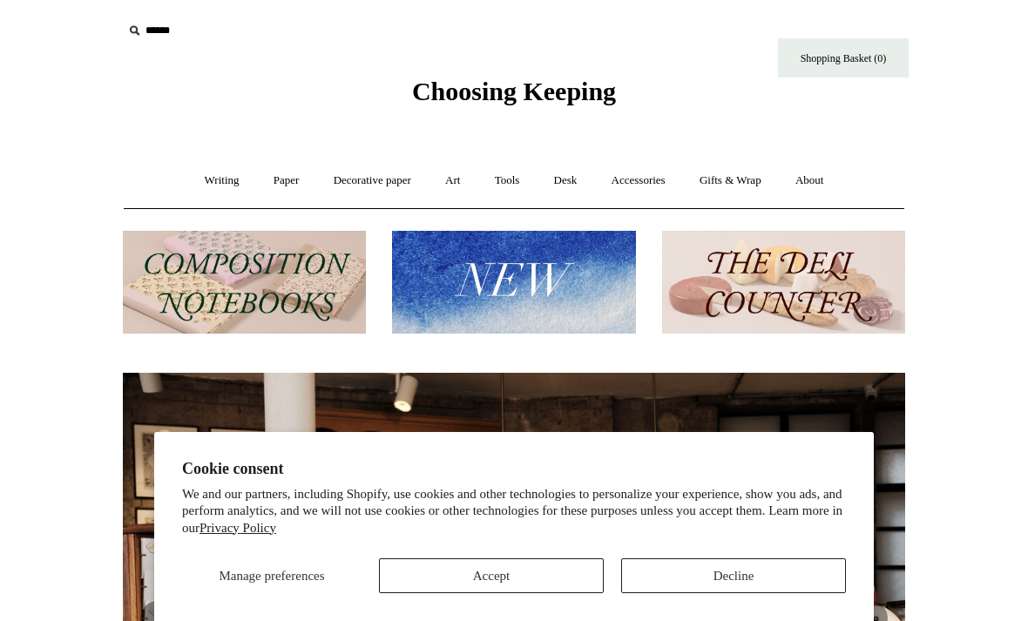
click at [532, 575] on button "Accept" at bounding box center [491, 575] width 225 height 35
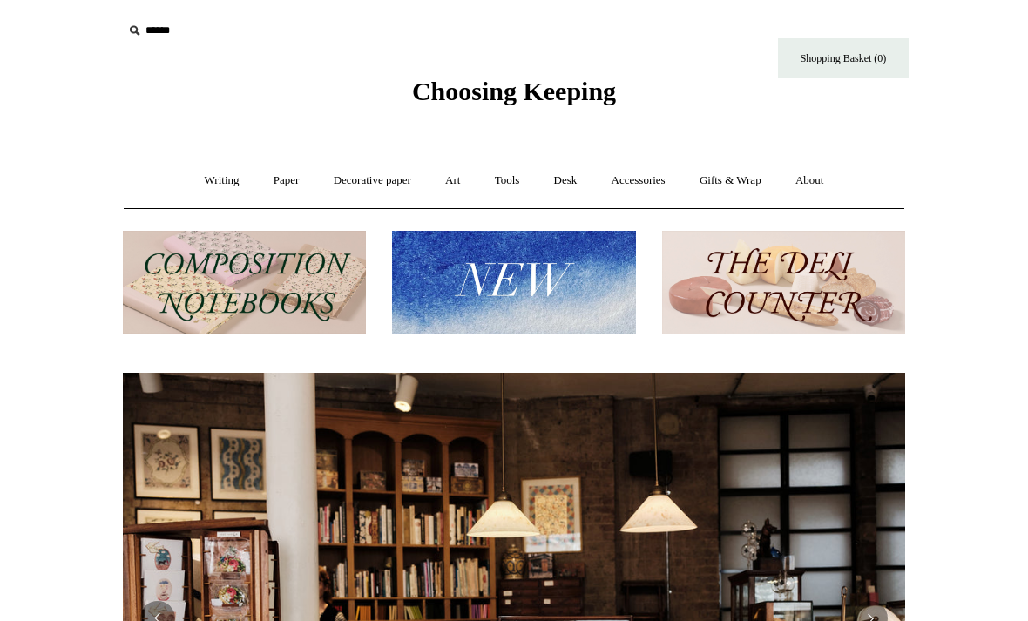
scroll to position [0, 1578]
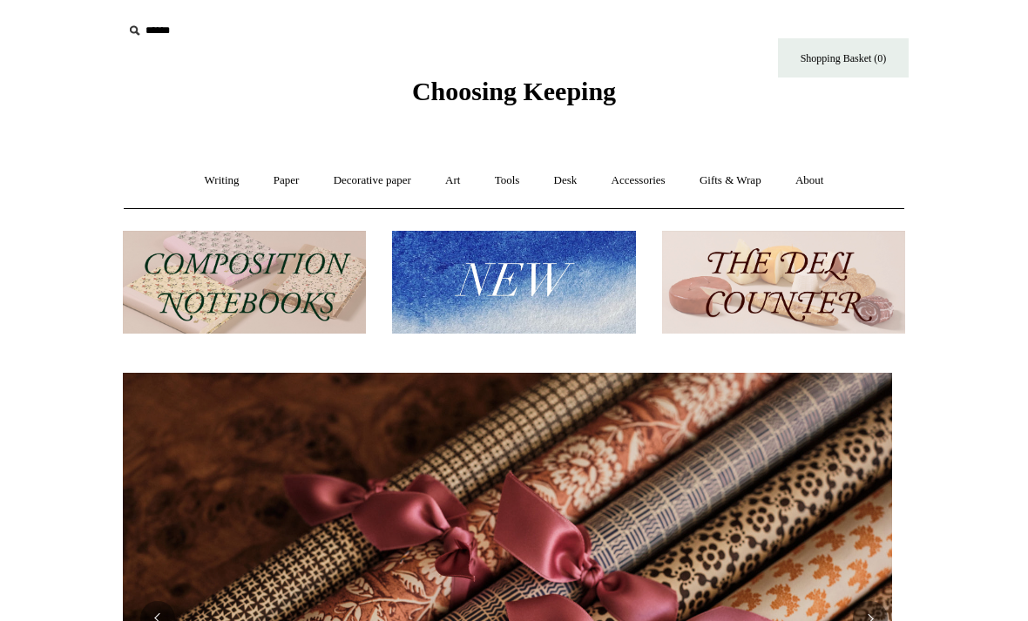
click at [305, 284] on img at bounding box center [244, 283] width 243 height 104
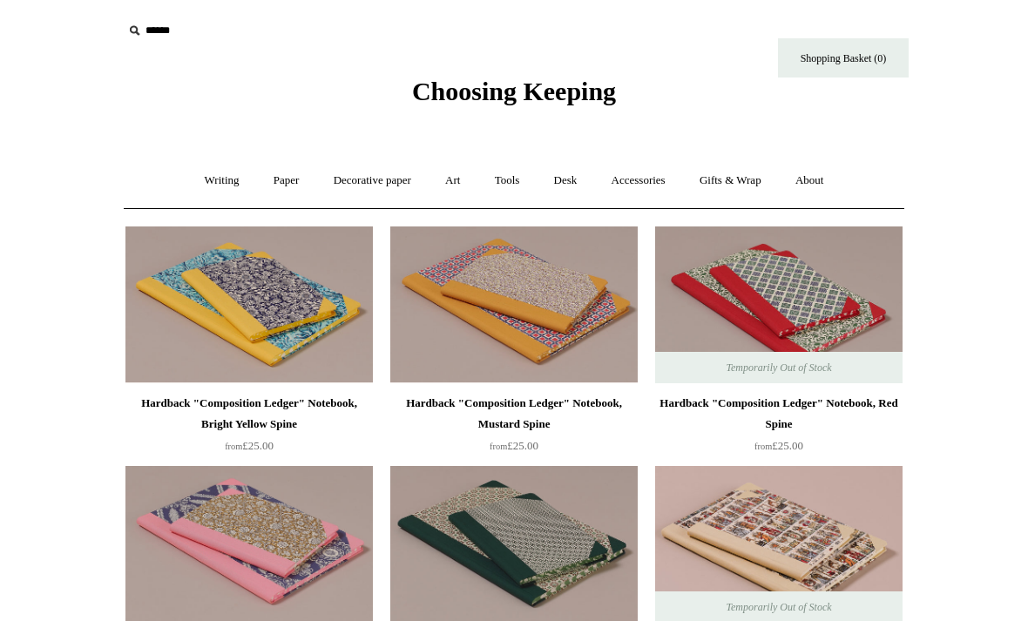
scroll to position [93, 0]
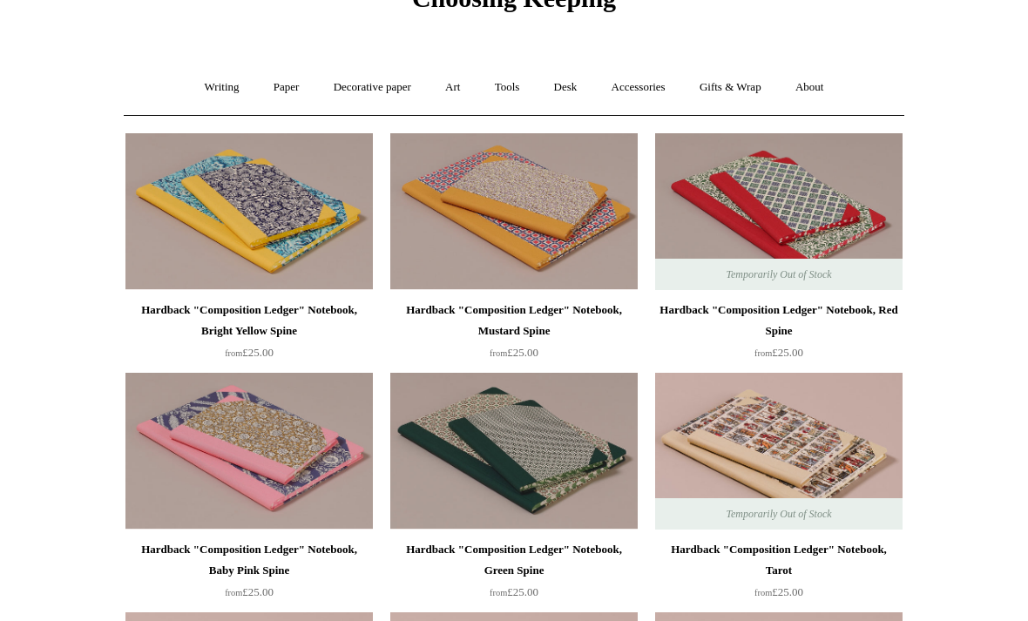
click at [208, 86] on link "Writing +" at bounding box center [222, 87] width 66 height 46
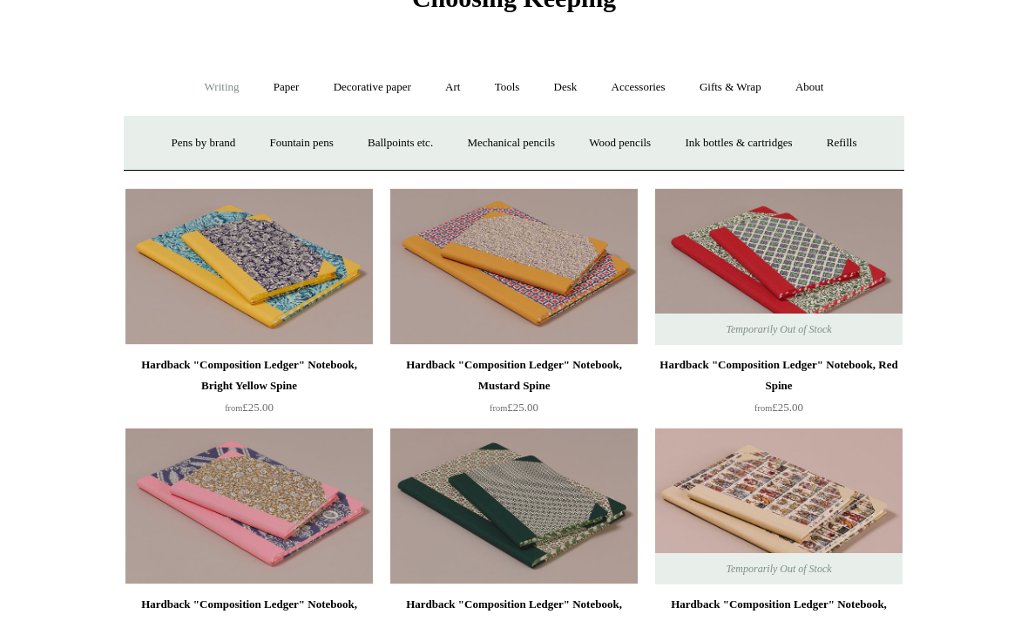
click at [175, 145] on link "Pens by brand +" at bounding box center [204, 143] width 96 height 46
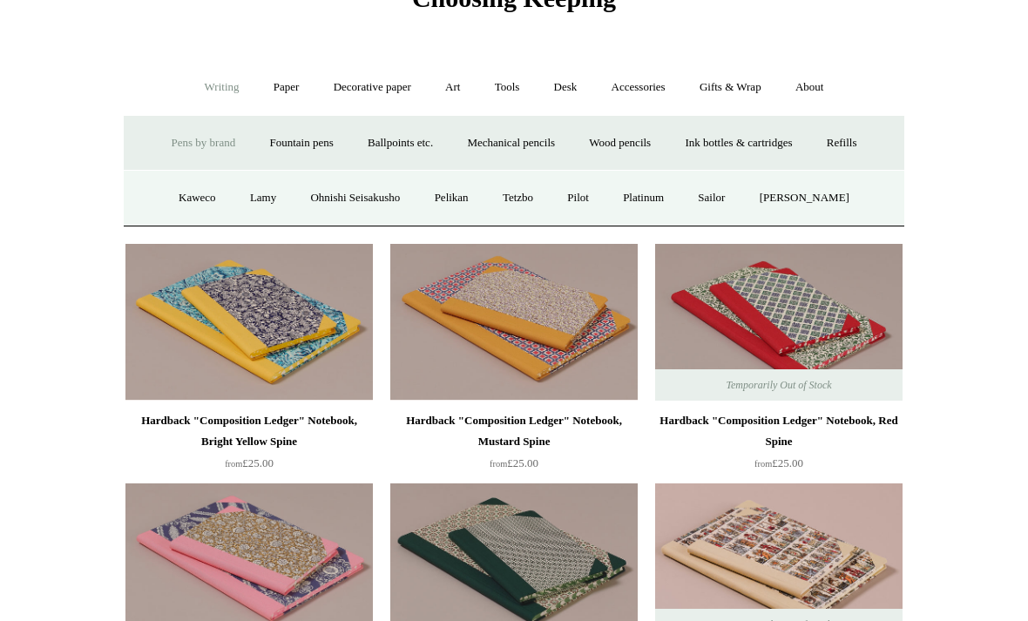
click at [591, 193] on link "Pilot" at bounding box center [577, 198] width 53 height 46
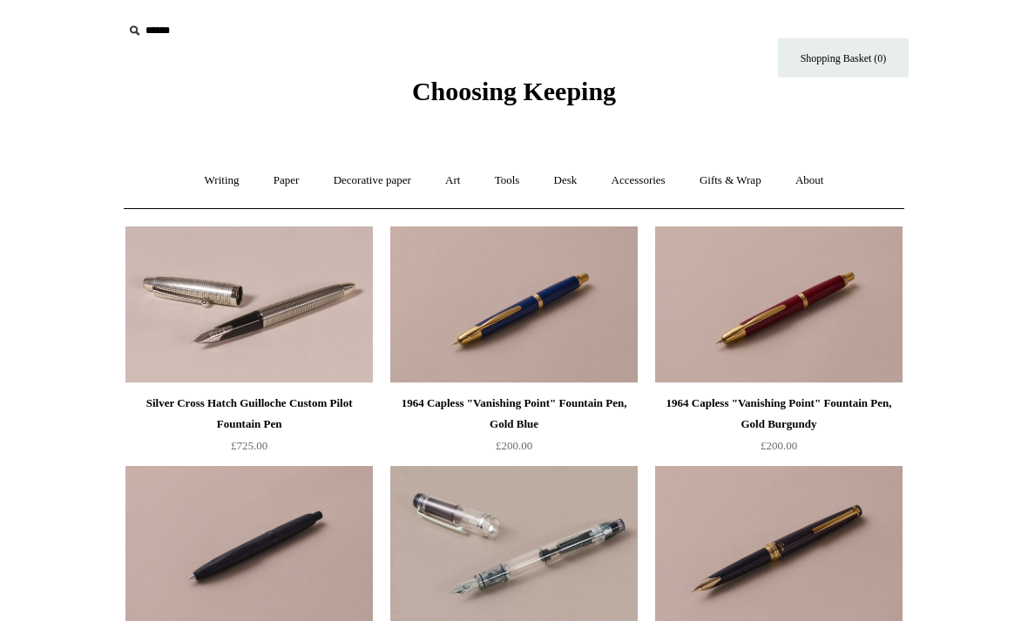
click at [275, 182] on link "Paper +" at bounding box center [286, 181] width 57 height 46
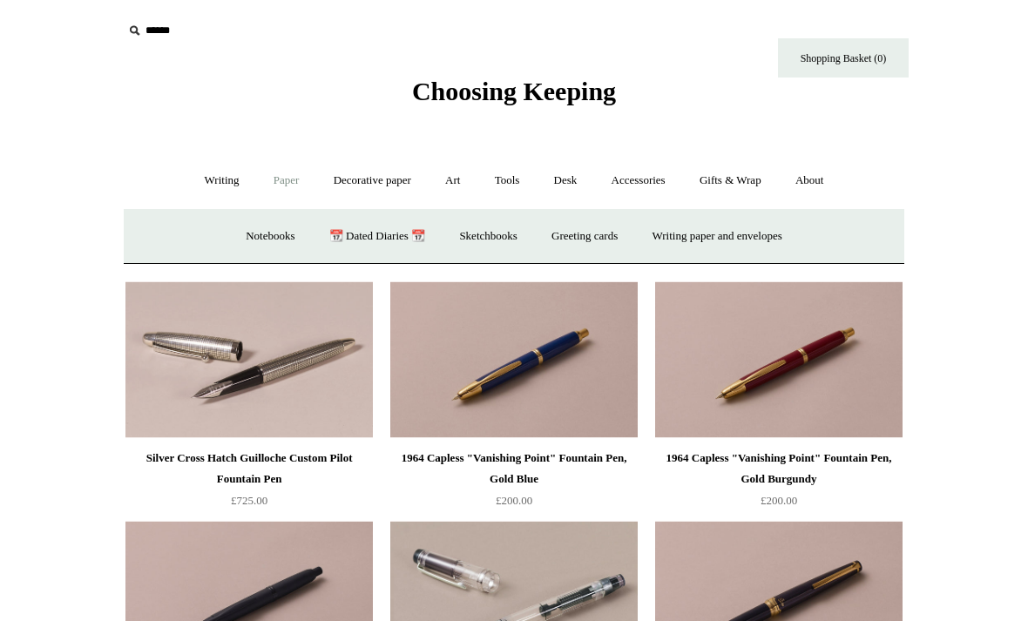
click at [212, 186] on link "Writing +" at bounding box center [222, 181] width 66 height 46
click at [297, 242] on link "Fountain pens +" at bounding box center [301, 236] width 95 height 46
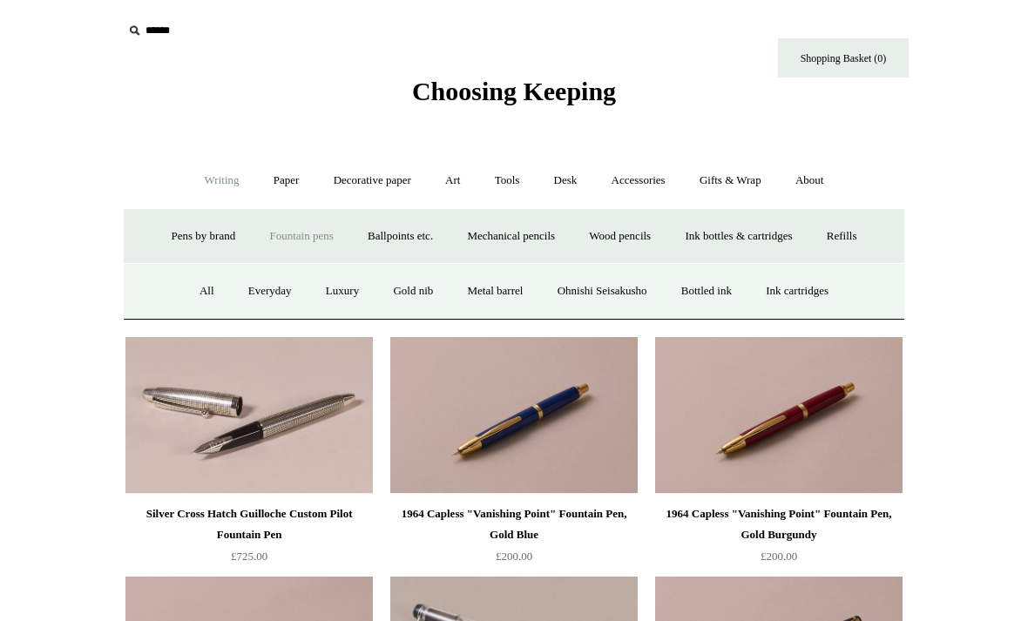
click at [250, 298] on link "Everyday" at bounding box center [270, 291] width 75 height 46
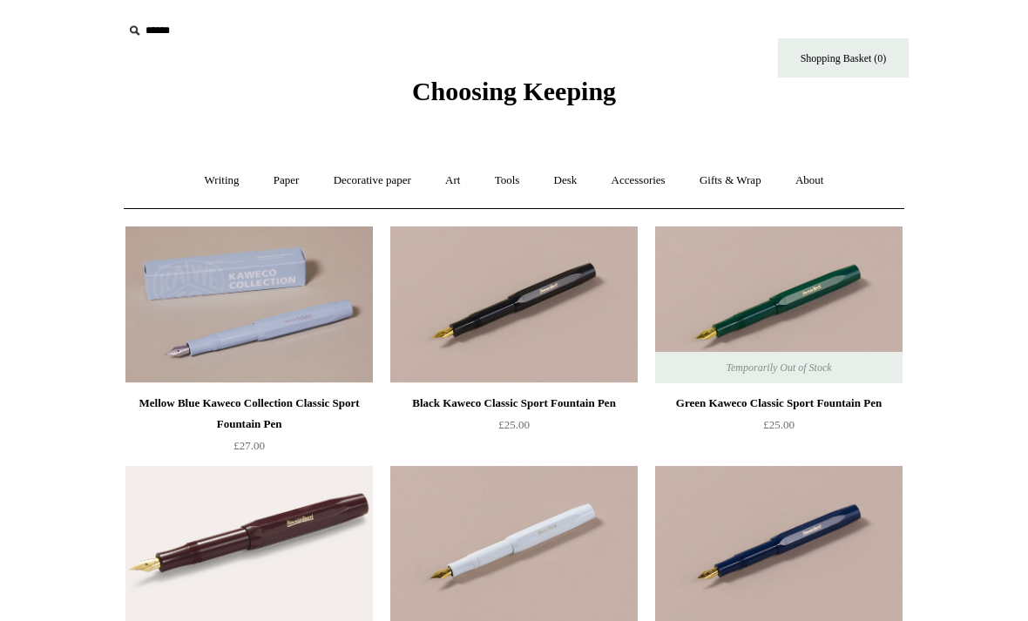
click at [746, 172] on link "Gifts & Wrap +" at bounding box center [730, 181] width 93 height 46
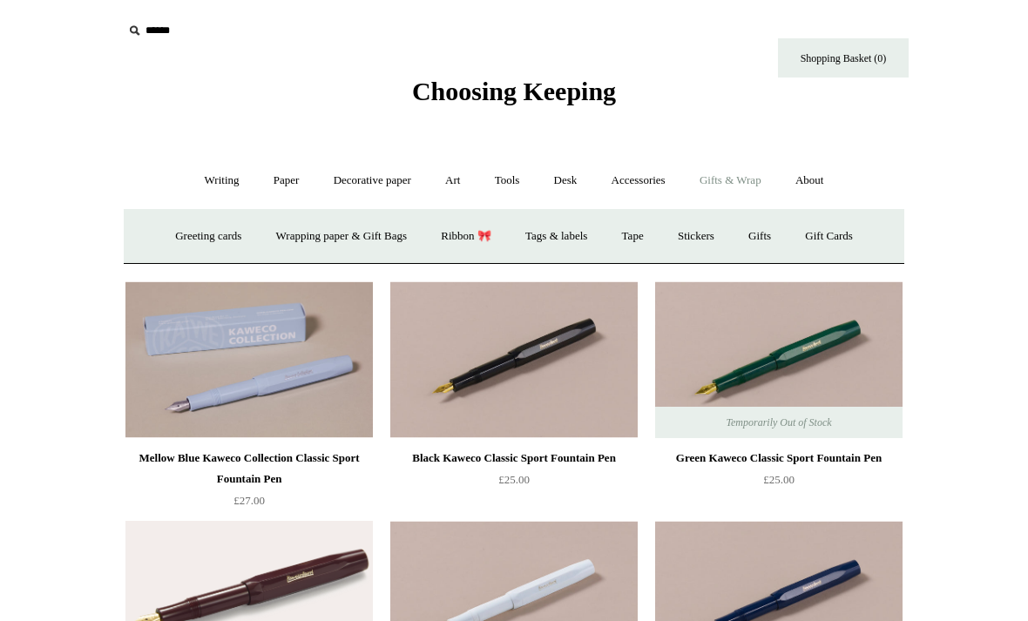
click at [585, 171] on link "Desk +" at bounding box center [565, 181] width 55 height 46
click at [518, 171] on link "Tools +" at bounding box center [507, 181] width 57 height 46
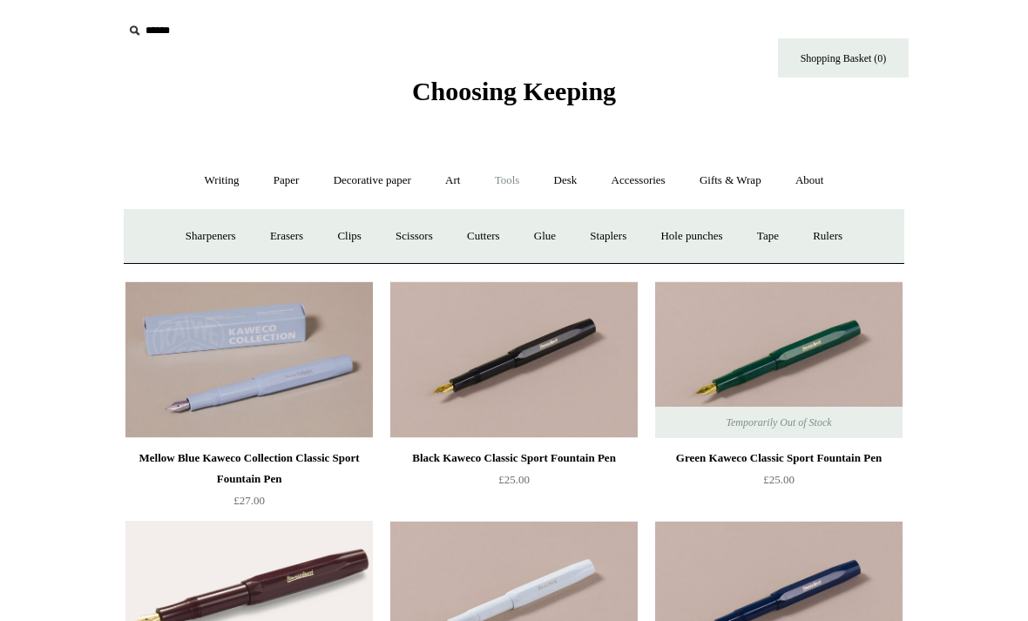
click at [368, 179] on link "Decorative paper +" at bounding box center [372, 181] width 109 height 46
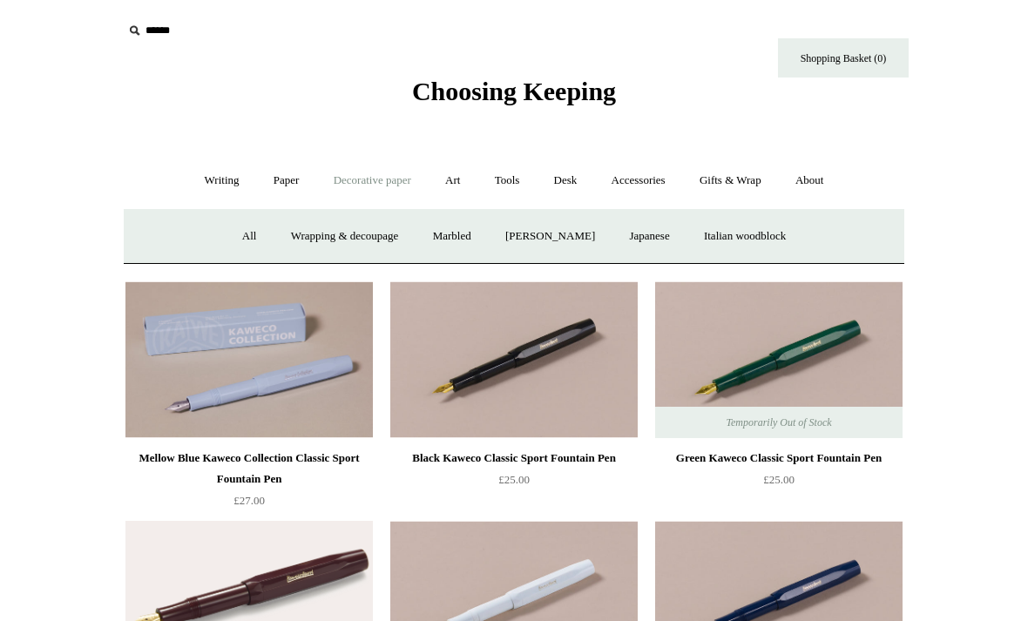
click at [659, 234] on link "Japanese" at bounding box center [648, 236] width 71 height 46
